Goal: Task Accomplishment & Management: Manage account settings

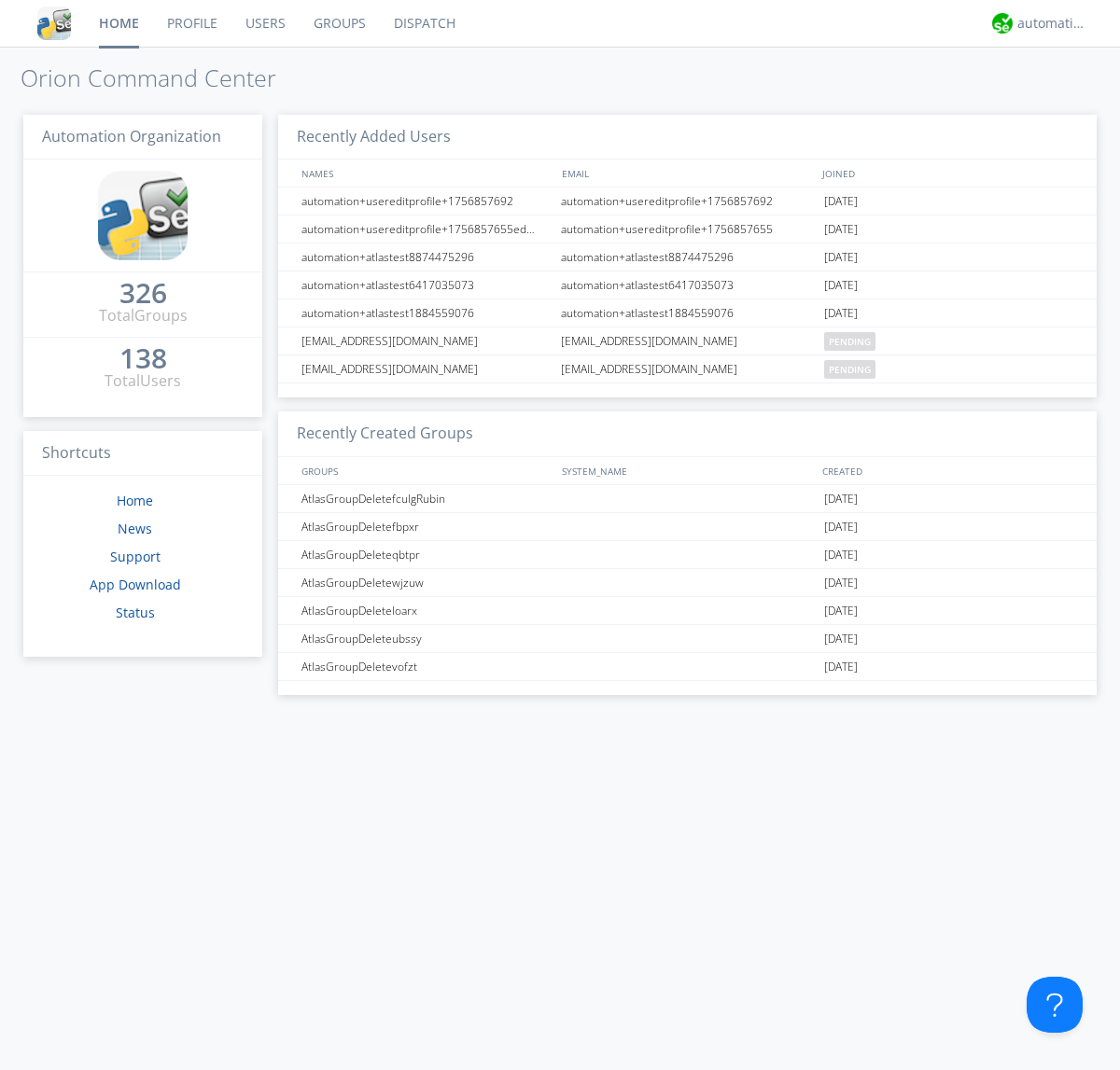
click at [264, 23] on link "Users" at bounding box center [265, 23] width 68 height 47
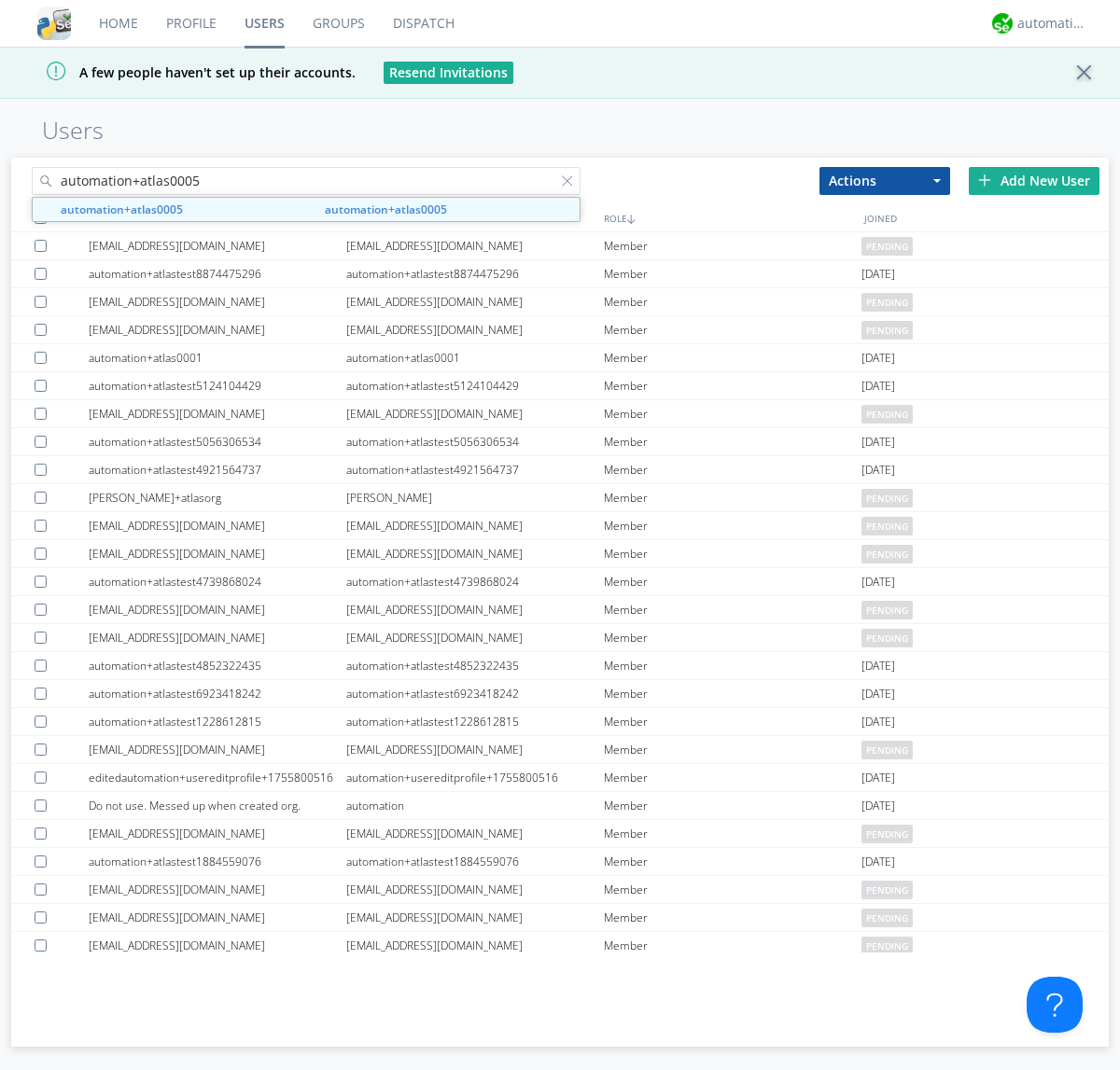
type input "automation+atlas0005"
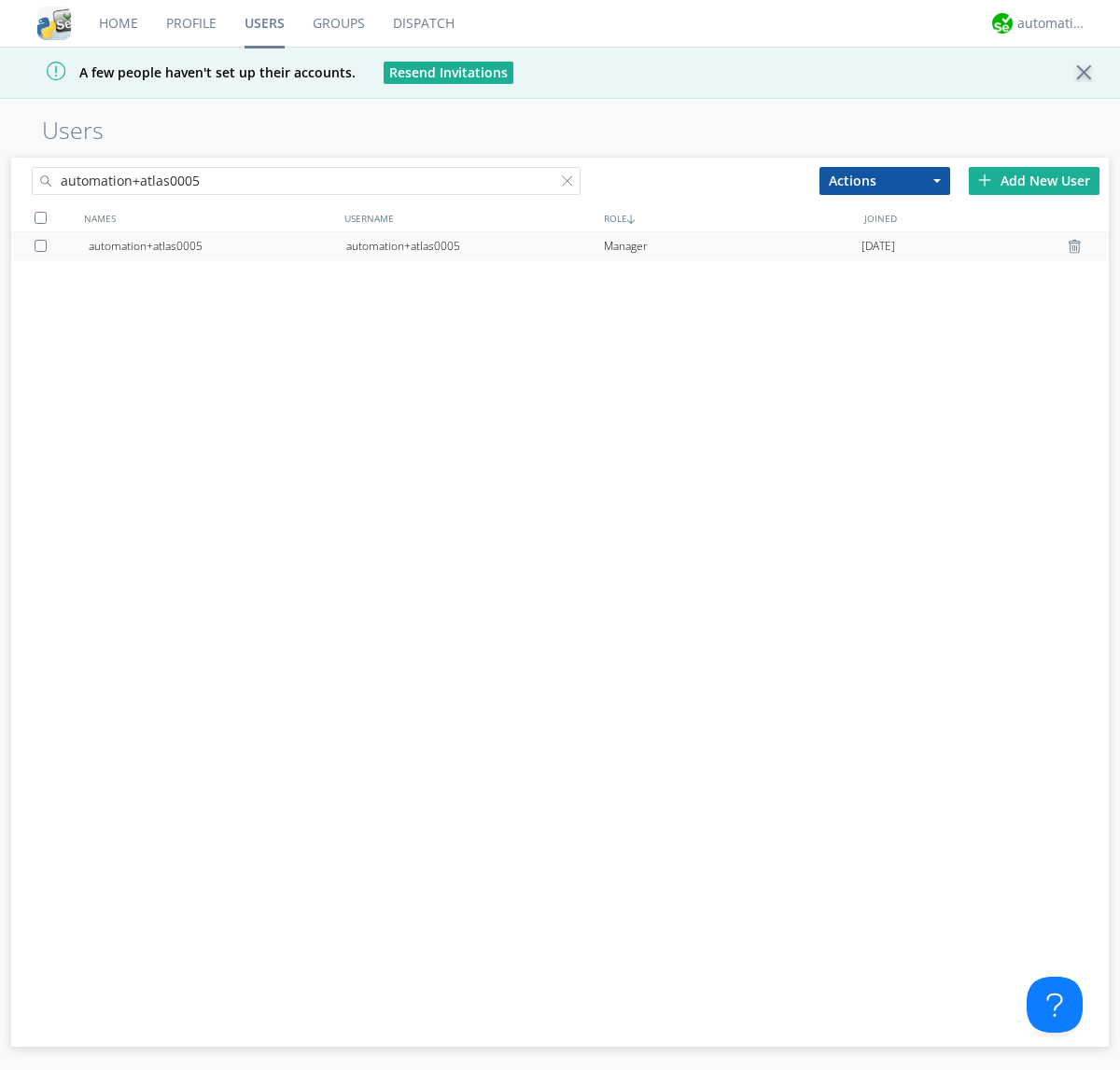
click at [475, 246] on div "automation+atlas0005" at bounding box center [475, 246] width 257 height 28
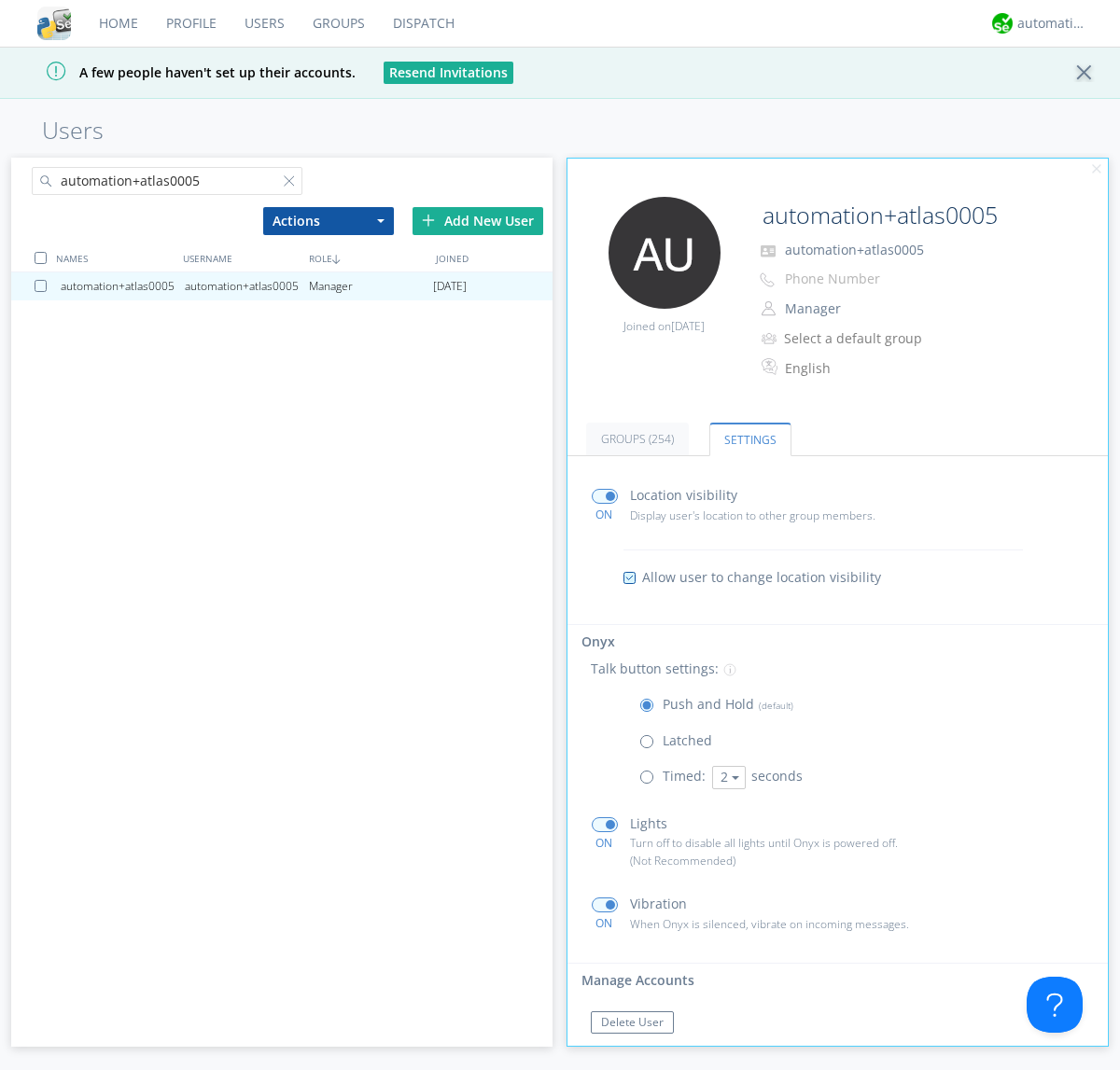
click at [650, 745] on span at bounding box center [651, 746] width 23 height 23
click at [0, 0] on input "radio" at bounding box center [0, 0] width 0 height 0
click at [650, 709] on span at bounding box center [651, 710] width 23 height 23
click at [0, 0] on input "radio" at bounding box center [0, 0] width 0 height 0
click at [1047, 23] on div "automation+atlas" at bounding box center [1052, 23] width 70 height 18
